Goal: Check status: Verify the current state of an ongoing process or item

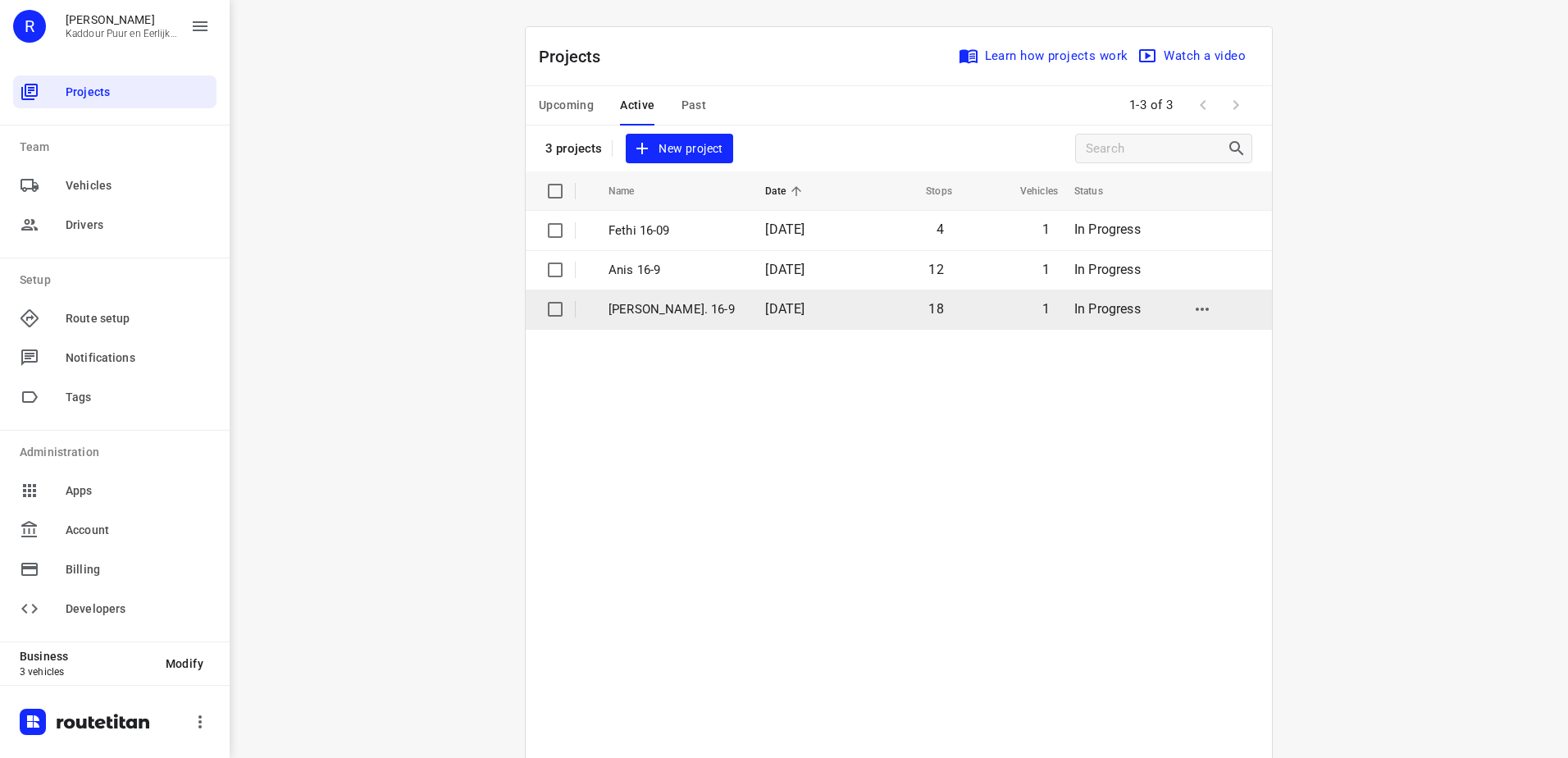
click at [631, 307] on p "[PERSON_NAME]. 16-9" at bounding box center [675, 309] width 132 height 19
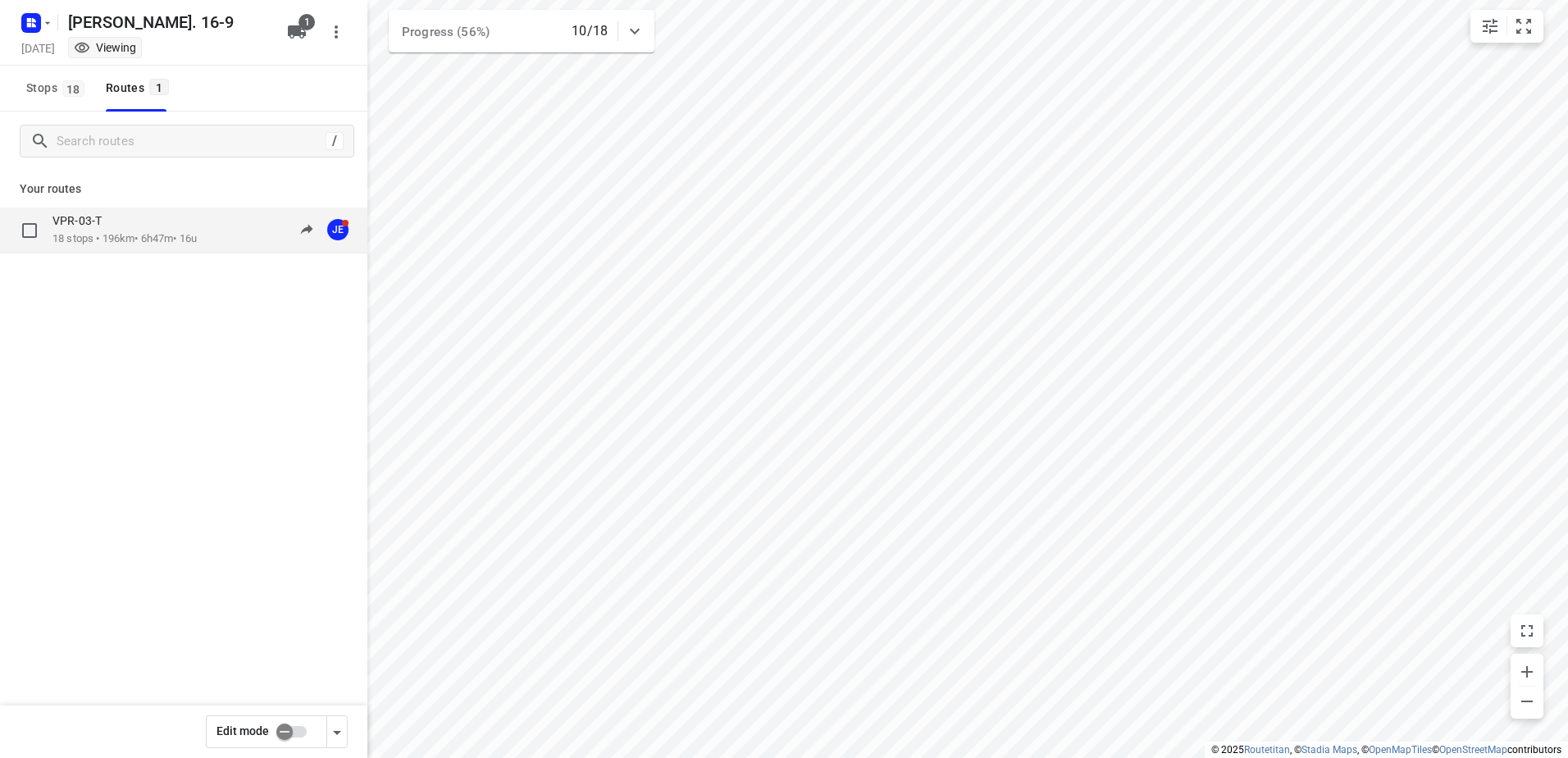
click at [114, 240] on p "18 stops • 196km • 6h47m • 16u" at bounding box center [125, 239] width 144 height 15
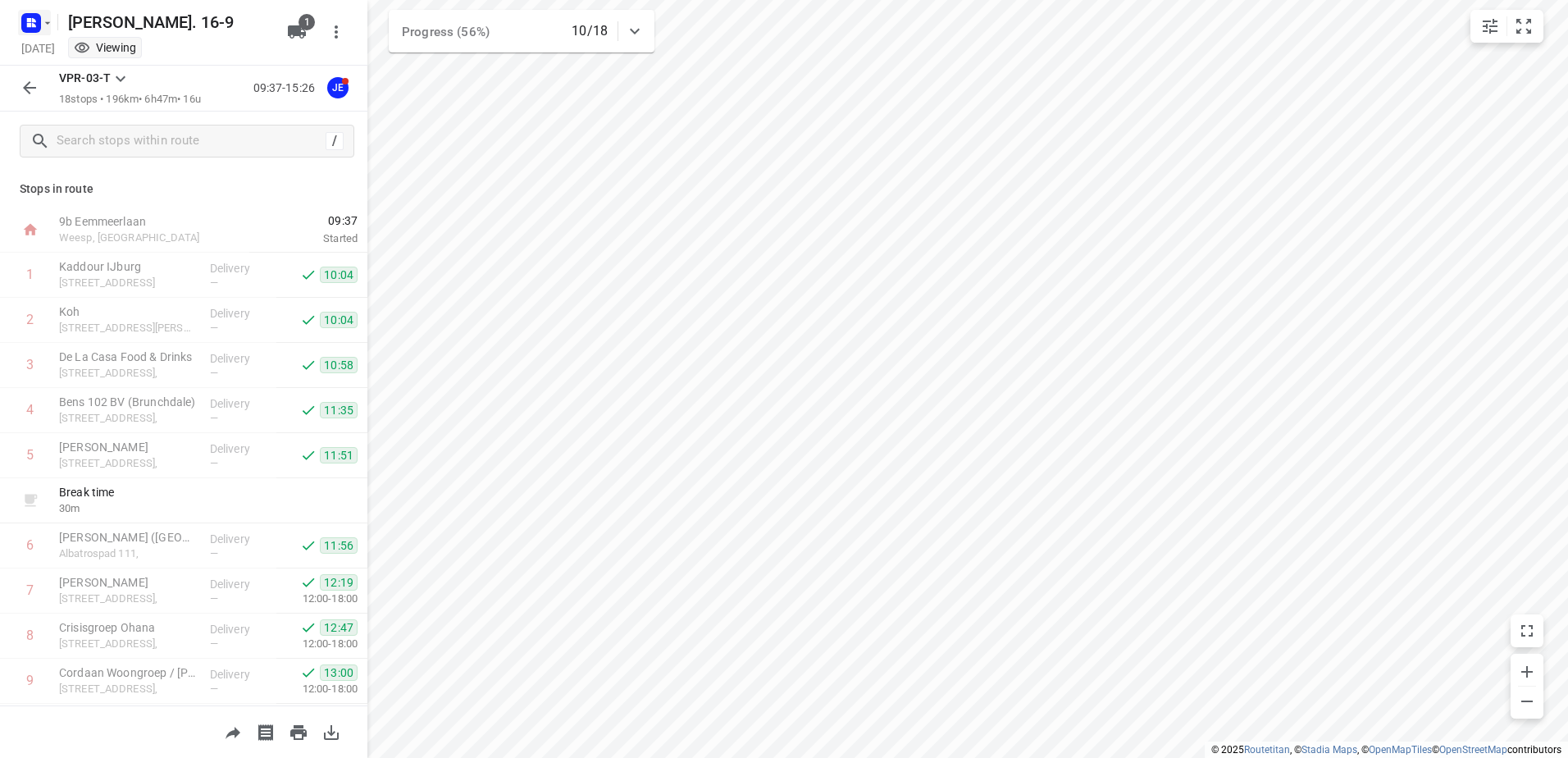
click at [47, 21] on icon "button" at bounding box center [47, 22] width 13 height 13
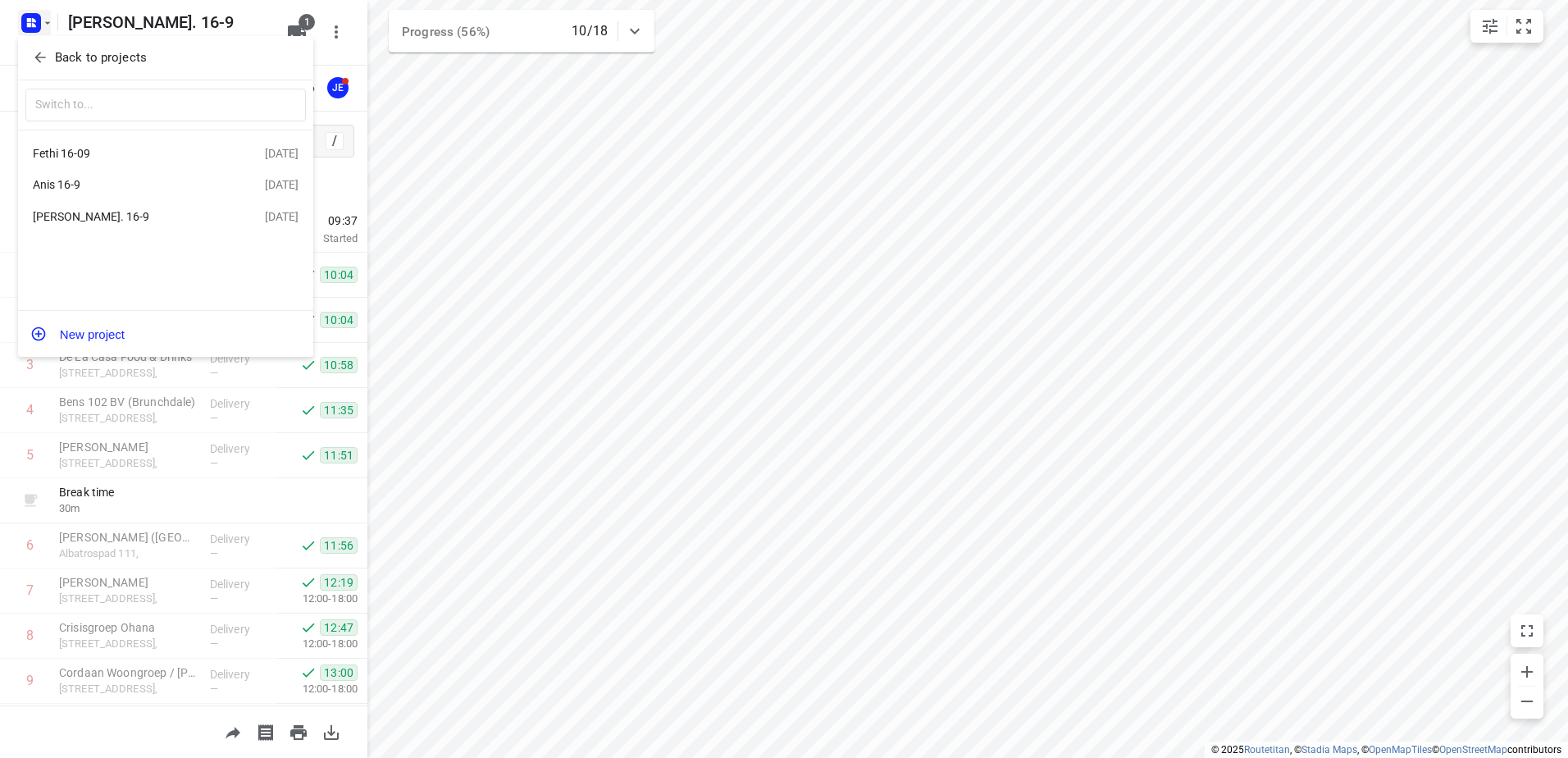
click at [69, 181] on div "Anis 16-9" at bounding box center [127, 184] width 189 height 13
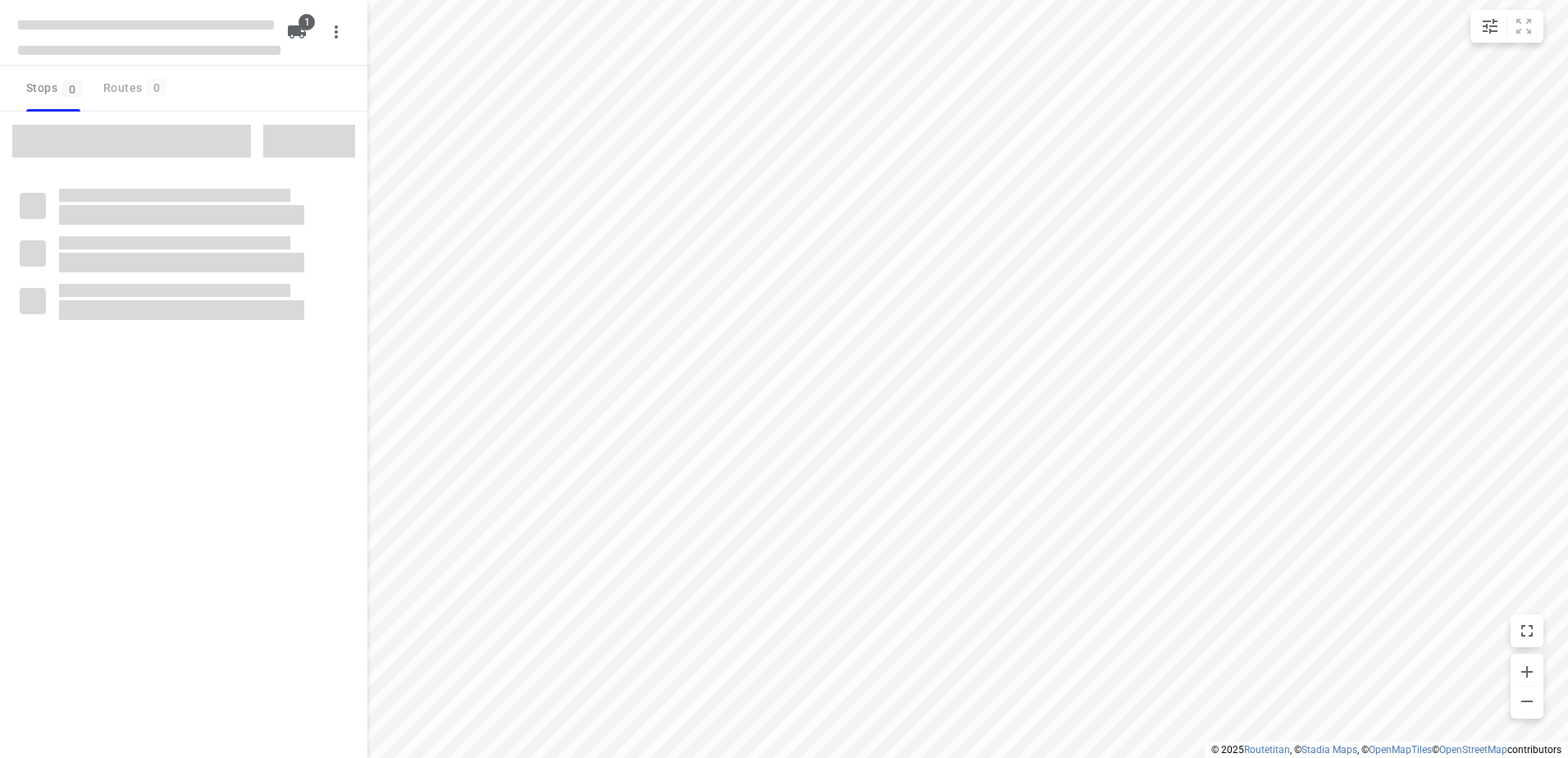
type input "distance"
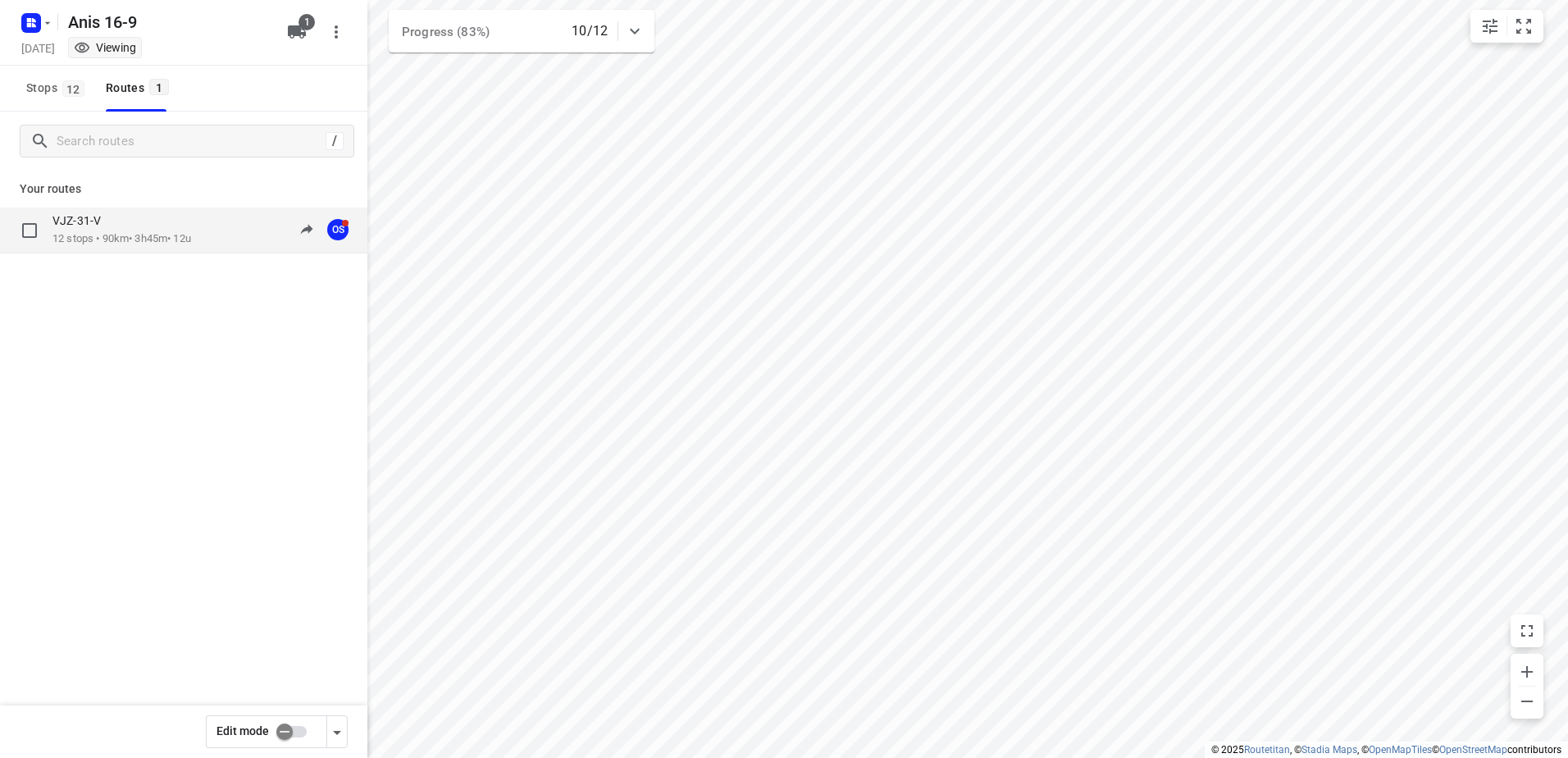
click at [87, 233] on p "12 stops • 90km • 3h45m • 12u" at bounding box center [122, 239] width 139 height 15
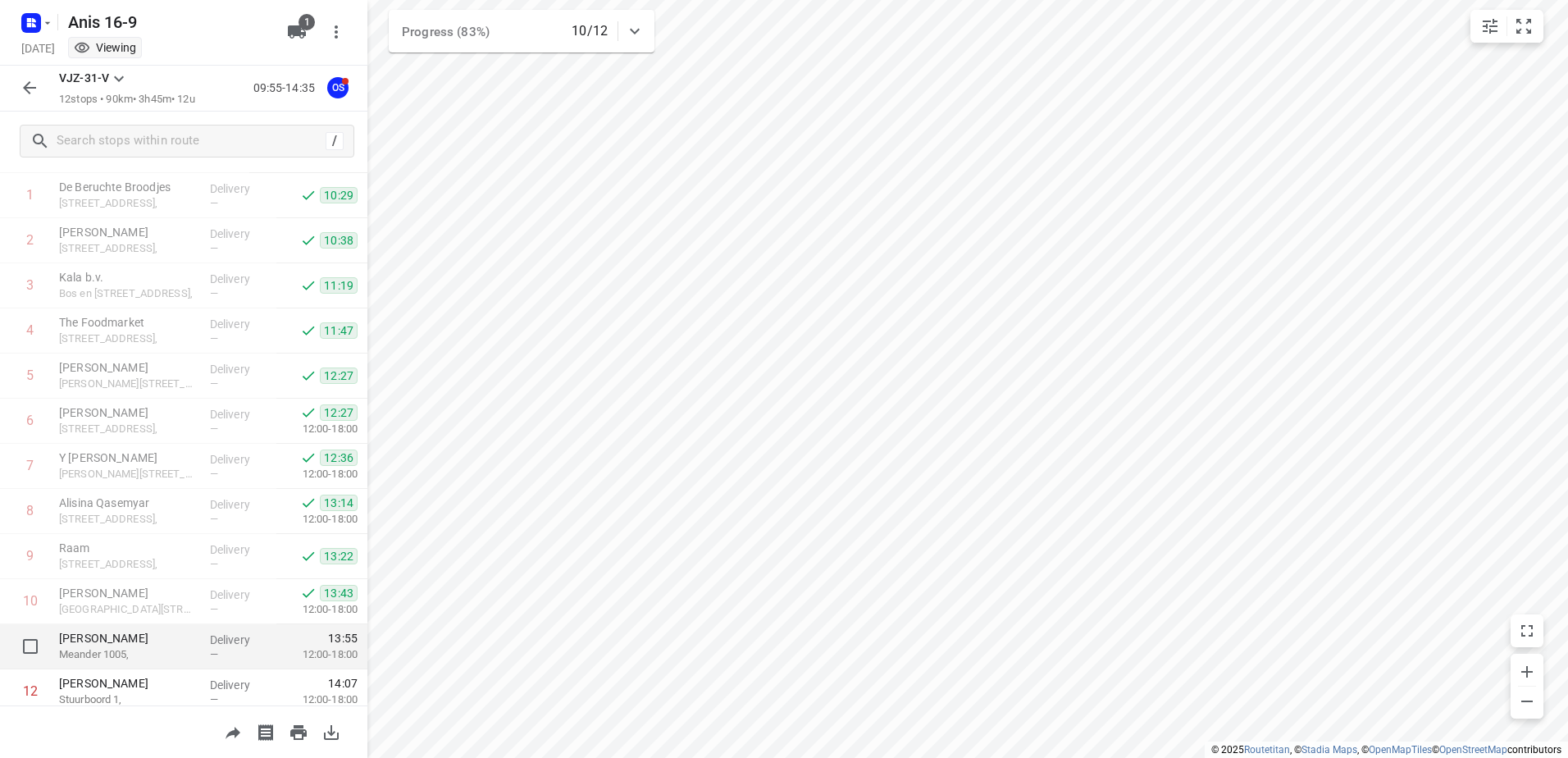
scroll to position [134, 0]
